Goal: Task Accomplishment & Management: Use online tool/utility

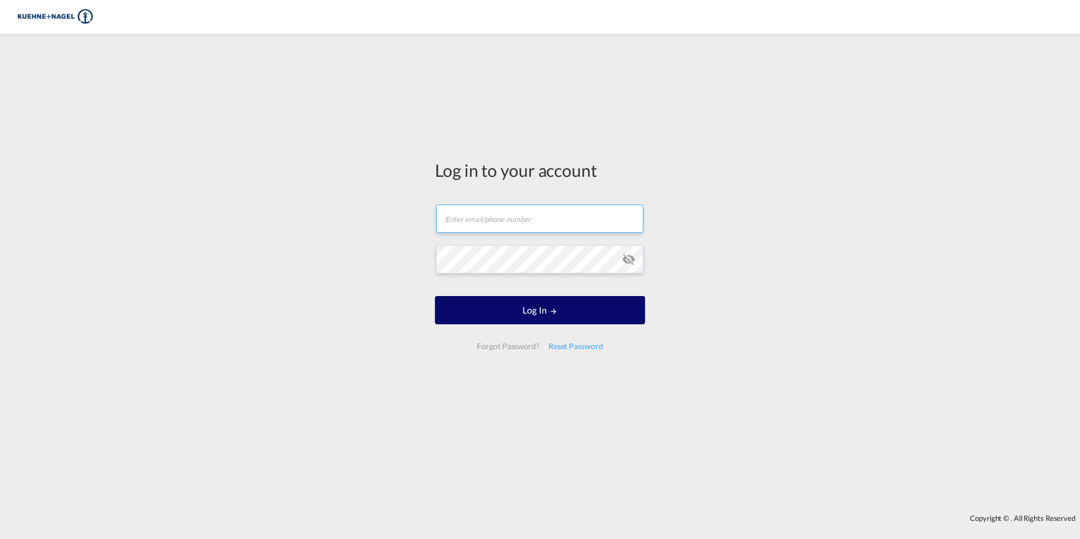
type input "[PERSON_NAME][EMAIL_ADDRESS][PERSON_NAME][PERSON_NAME][DOMAIN_NAME]"
click at [557, 312] on md-icon "LOGIN" at bounding box center [553, 311] width 8 height 8
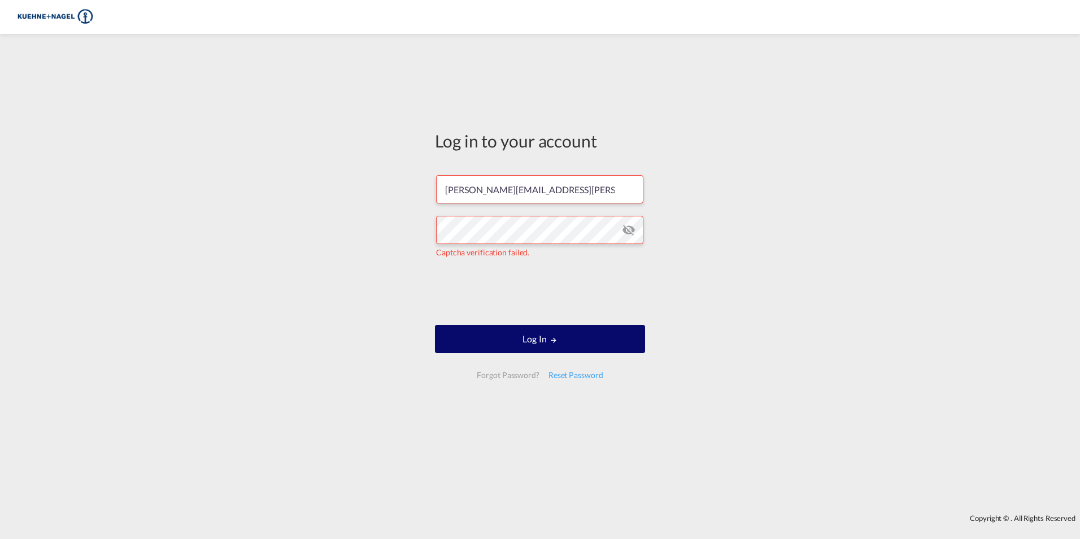
click at [572, 343] on button "Log In" at bounding box center [540, 339] width 210 height 28
